Goal: Task Accomplishment & Management: Manage account settings

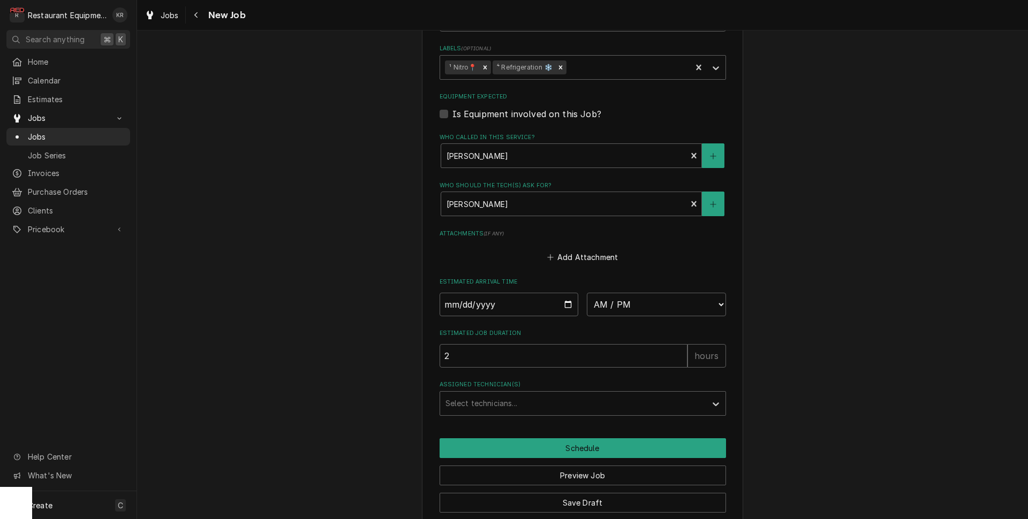
scroll to position [664, 0]
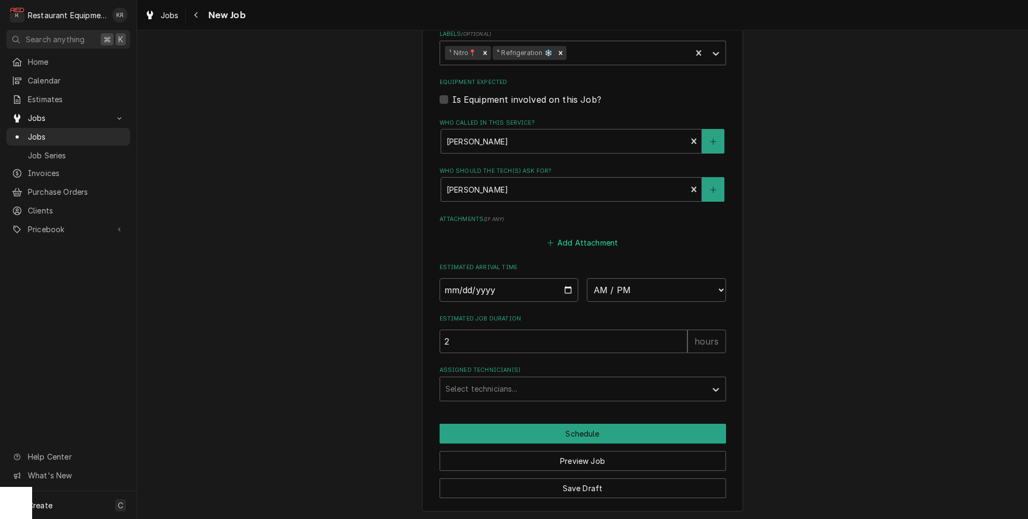
click at [578, 237] on button "Add Attachment" at bounding box center [582, 243] width 75 height 15
type textarea "x"
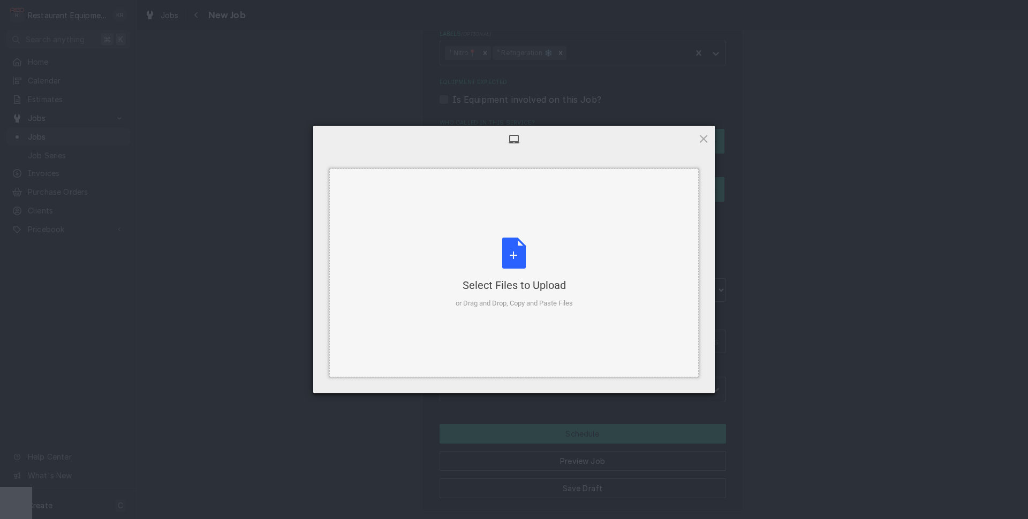
click at [522, 254] on div "Select Files to Upload or Drag and Drop, Copy and Paste Files" at bounding box center [514, 273] width 117 height 71
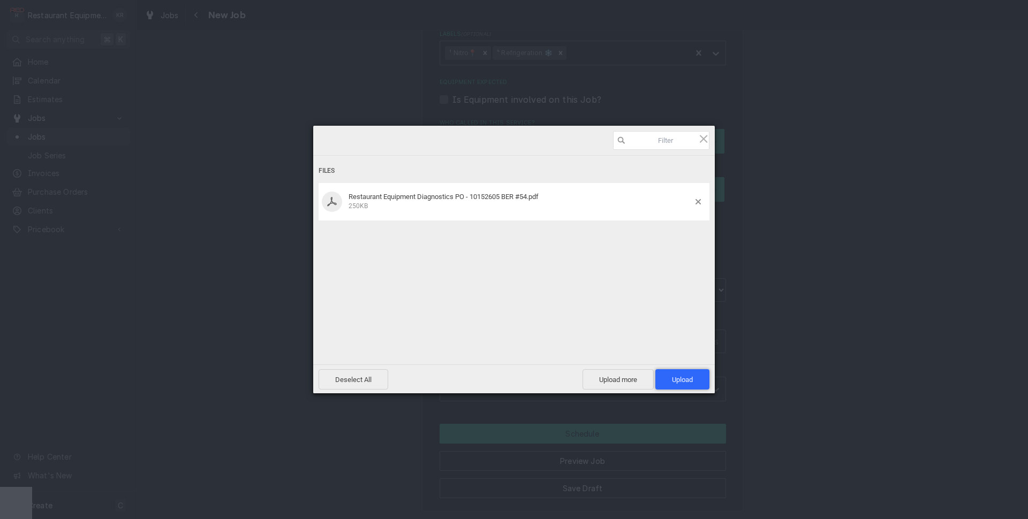
click at [687, 385] on span "Upload 1" at bounding box center [682, 379] width 54 height 20
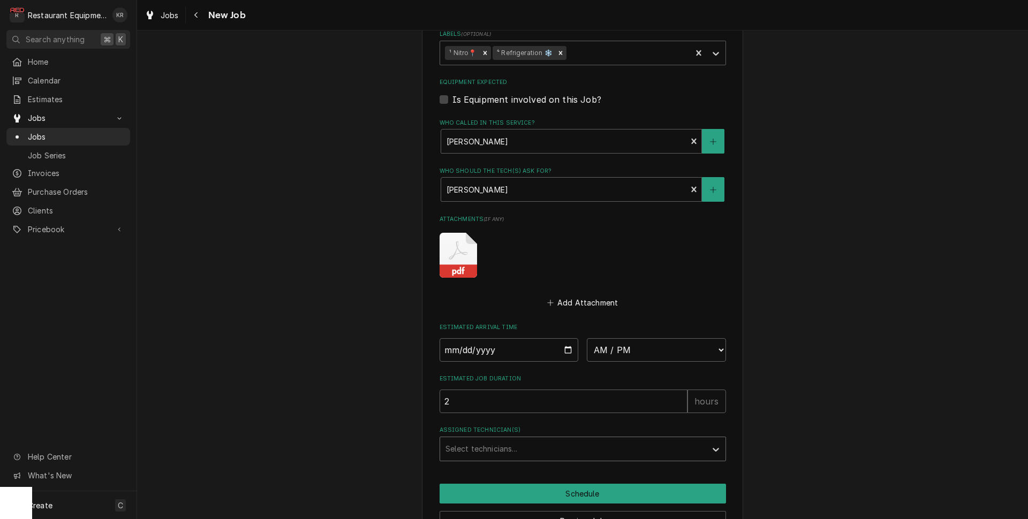
scroll to position [724, 0]
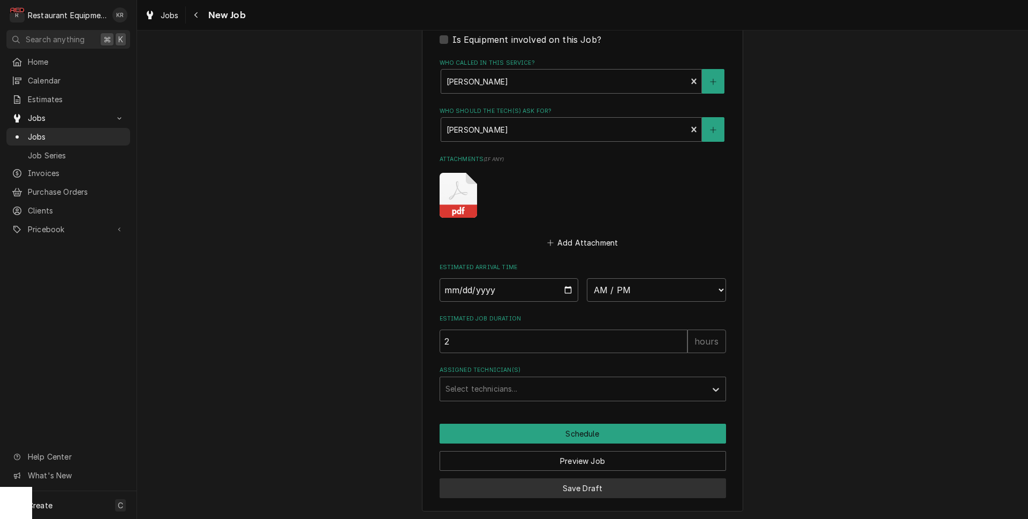
click at [581, 487] on button "Save Draft" at bounding box center [583, 489] width 286 height 20
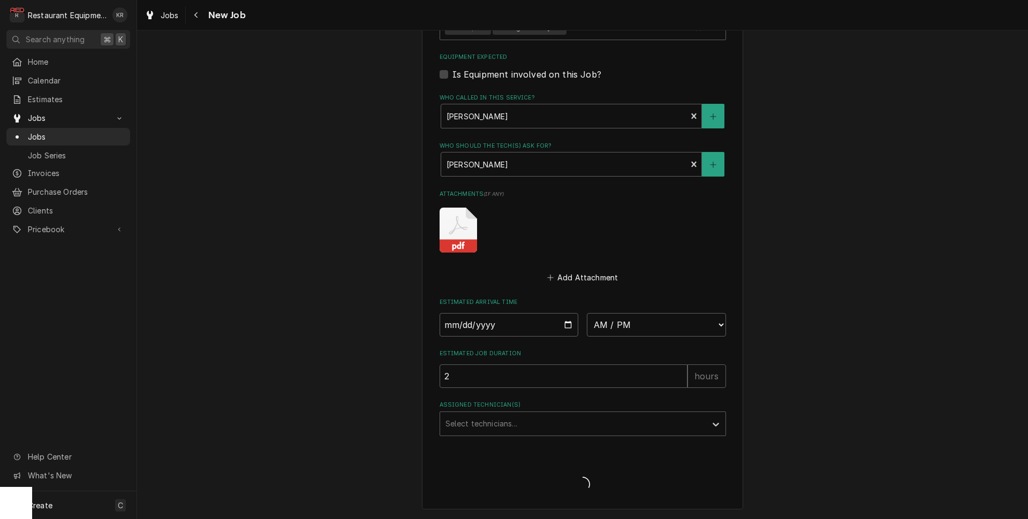
scroll to position [687, 0]
type textarea "x"
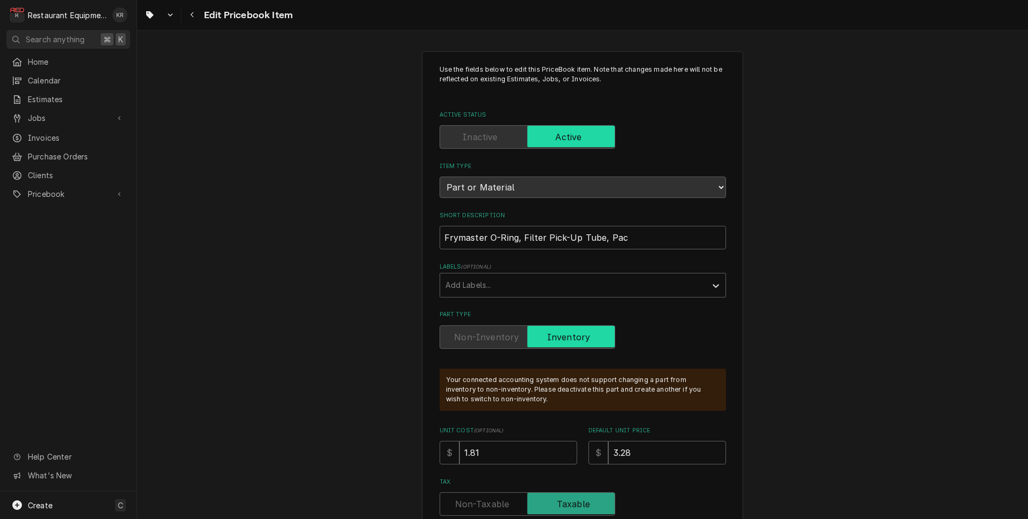
type textarea "x"
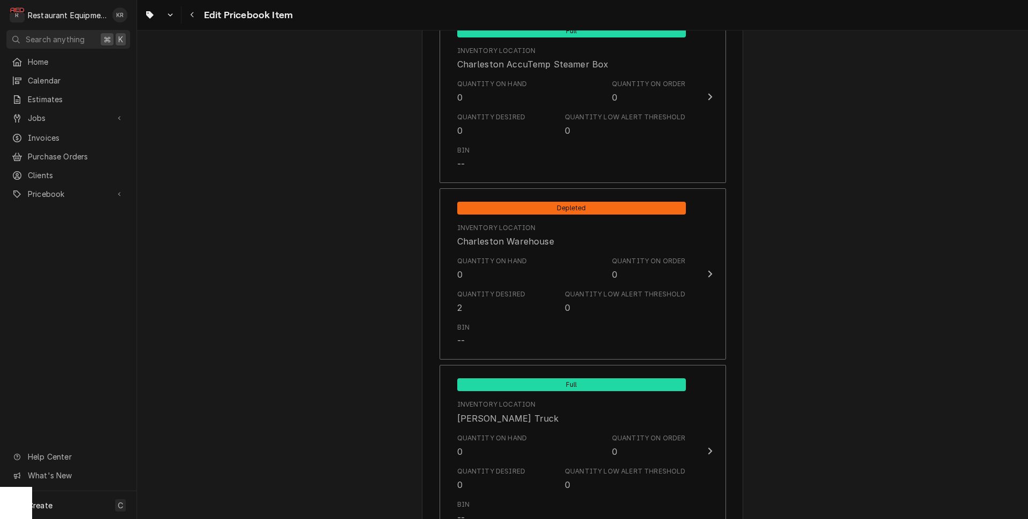
scroll to position [2186, 0]
